Goal: Book appointment/travel/reservation

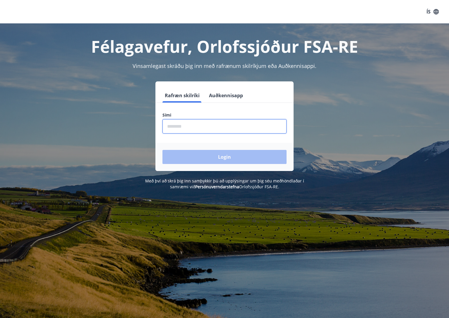
click at [211, 121] on input "phone" at bounding box center [224, 126] width 124 height 14
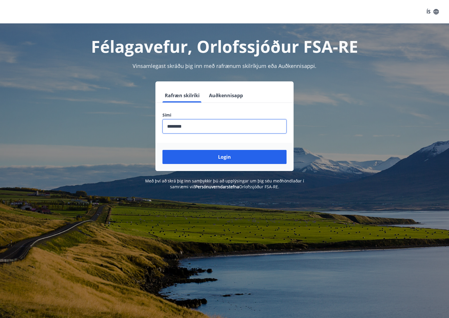
type input "********"
click at [162, 150] on button "Login" at bounding box center [224, 157] width 124 height 14
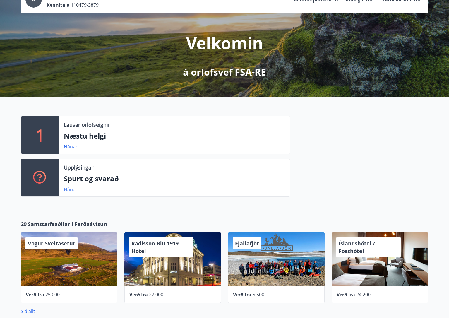
scroll to position [58, 0]
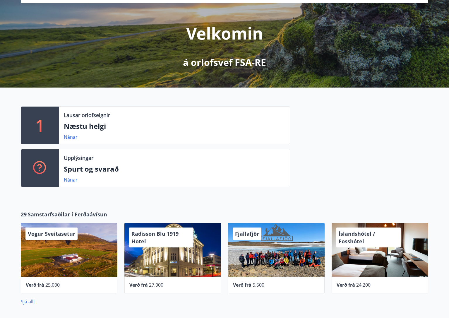
click at [366, 233] on span "Íslandshótel / Fosshótel" at bounding box center [356, 237] width 36 height 15
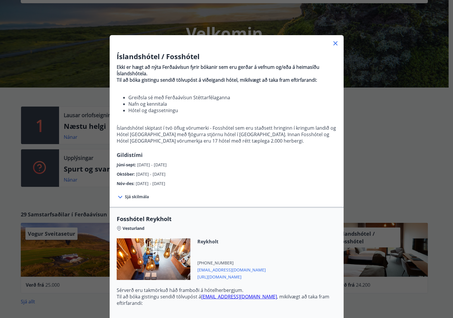
click at [332, 42] on icon at bounding box center [335, 43] width 7 height 7
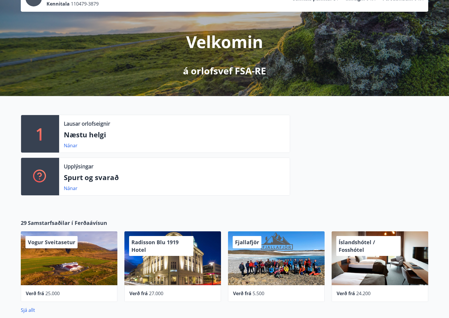
scroll to position [0, 0]
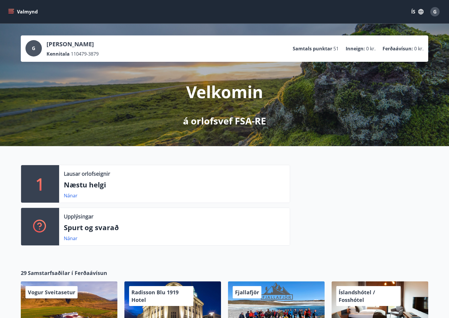
click at [11, 11] on icon "menu" at bounding box center [11, 12] width 6 height 6
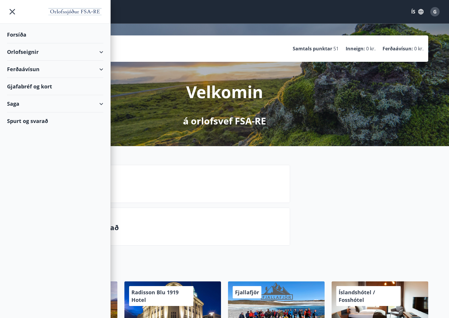
click at [98, 51] on div "Orlofseignir" at bounding box center [55, 51] width 96 height 17
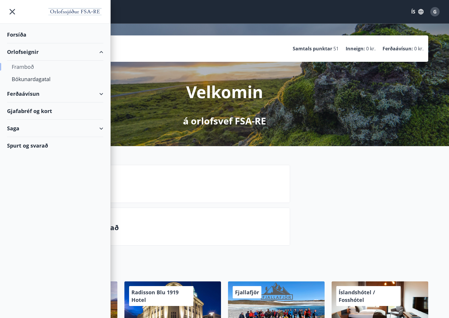
click at [25, 69] on div "Framboð" at bounding box center [55, 67] width 87 height 12
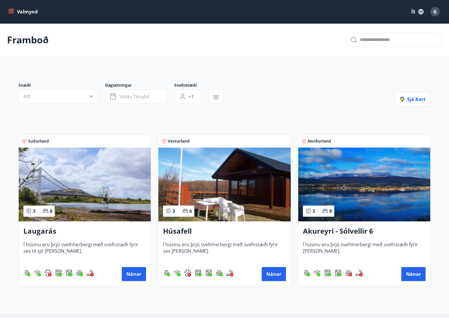
click at [321, 233] on h3 "Akureyri - Sólvellir 6" at bounding box center [364, 231] width 123 height 11
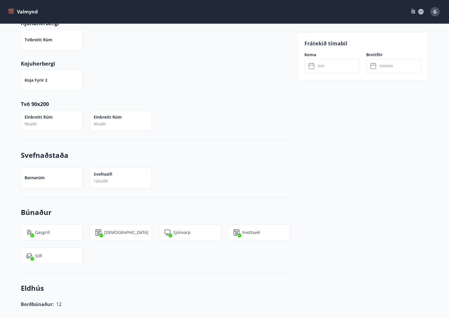
scroll to position [439, 0]
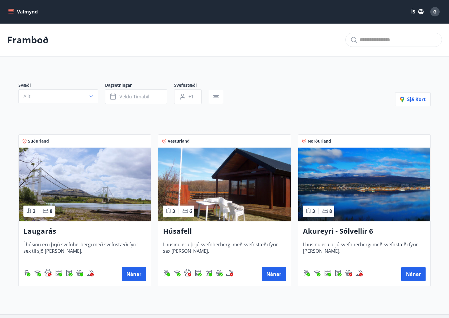
click at [9, 12] on icon "menu" at bounding box center [11, 11] width 6 height 1
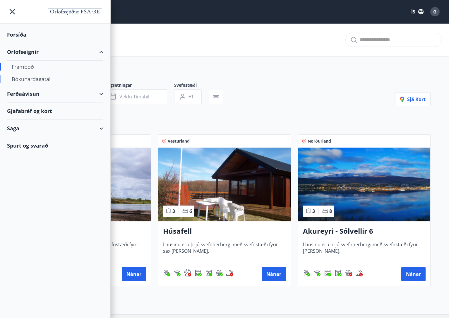
click at [26, 81] on div "Bókunardagatal" at bounding box center [55, 79] width 87 height 12
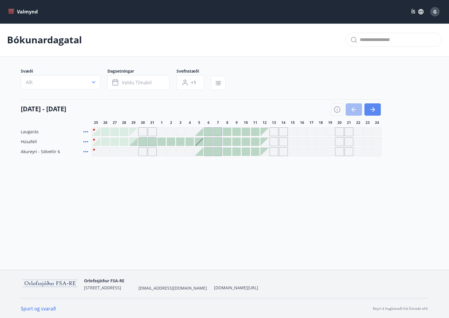
click at [370, 110] on icon "button" at bounding box center [372, 109] width 7 height 7
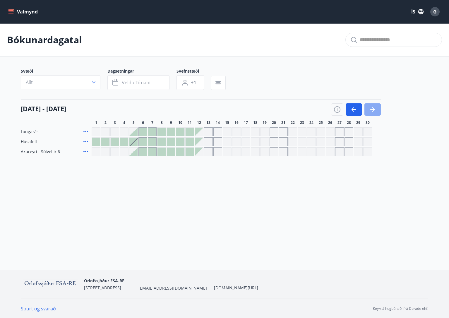
click at [370, 110] on icon "button" at bounding box center [372, 109] width 7 height 7
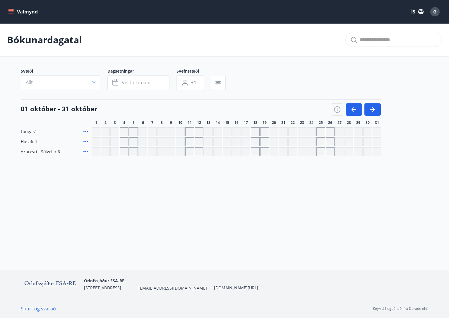
click at [212, 133] on div "Gráir dagar eru ekki bókanlegir" at bounding box center [208, 131] width 9 height 9
drag, startPoint x: 152, startPoint y: 134, endPoint x: 142, endPoint y: 135, distance: 10.0
click at [152, 134] on div "Gráir dagar eru ekki bókanlegir" at bounding box center [152, 131] width 9 height 9
click at [126, 134] on div "Gráir dagar eru ekki bókanlegir" at bounding box center [124, 131] width 9 height 9
click at [349, 108] on button "button" at bounding box center [353, 109] width 16 height 12
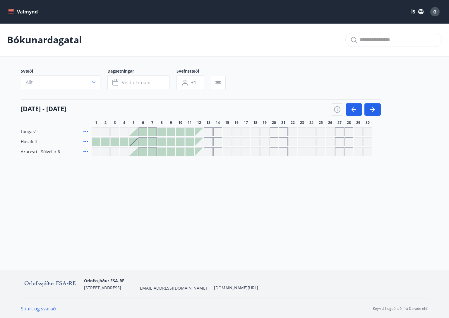
click at [190, 132] on div at bounding box center [189, 132] width 8 height 8
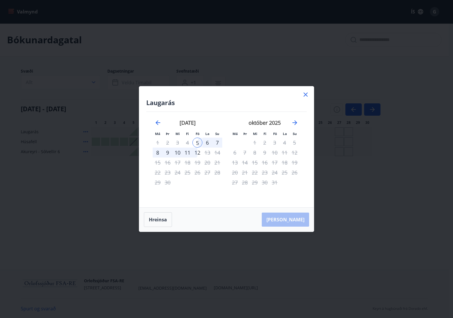
click at [305, 94] on icon at bounding box center [305, 94] width 7 height 7
